Goal: Information Seeking & Learning: Find specific fact

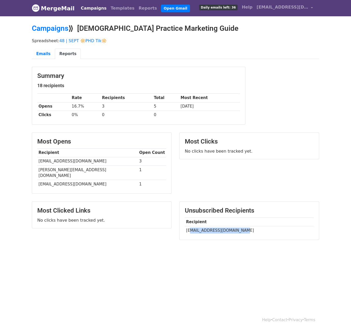
drag, startPoint x: 189, startPoint y: 227, endPoint x: 243, endPoint y: 226, distance: 53.8
click at [238, 226] on td "ccam.drnaveedmallick@gmail.com" at bounding box center [249, 230] width 129 height 9
copy td "am.drnaveedmallick@gmail"
